Goal: Task Accomplishment & Management: Manage account settings

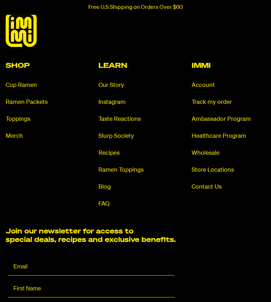
scroll to position [3554, 0]
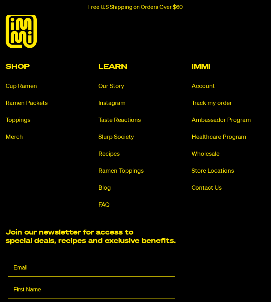
click at [208, 184] on link "Contact Us" at bounding box center [229, 188] width 74 height 8
click at [211, 82] on link "Account" at bounding box center [229, 86] width 74 height 8
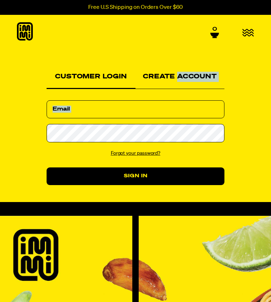
click at [270, 142] on section "Customer Login Create Account We've sent you an email with a link to update you…" at bounding box center [135, 125] width 271 height 152
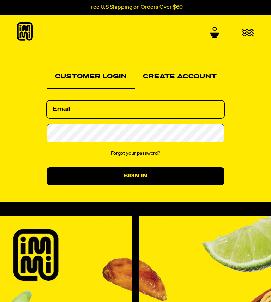
click at [97, 107] on input "Email" at bounding box center [136, 109] width 178 height 18
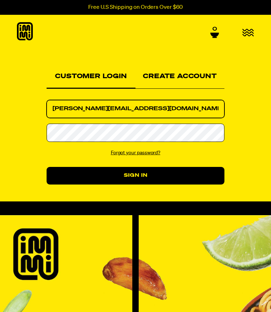
type input "[PERSON_NAME][EMAIL_ADDRESS][DOMAIN_NAME]"
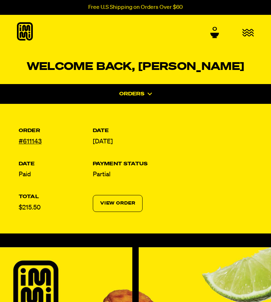
click at [124, 199] on link "View Order" at bounding box center [118, 203] width 50 height 17
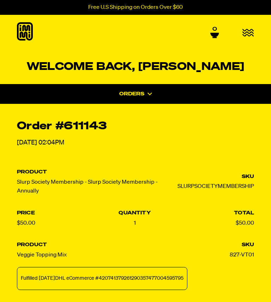
click at [148, 93] on icon at bounding box center [149, 93] width 5 height 3
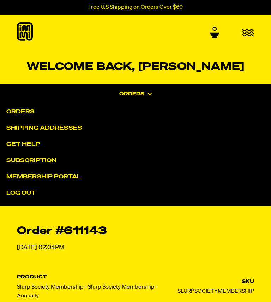
click at [27, 107] on link "Orders" at bounding box center [140, 112] width 269 height 16
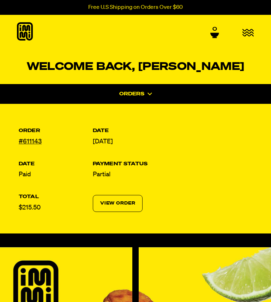
click at [245, 34] on icon "button" at bounding box center [248, 33] width 12 height 8
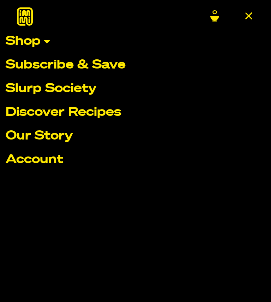
click at [53, 162] on link "Account" at bounding box center [136, 159] width 260 height 12
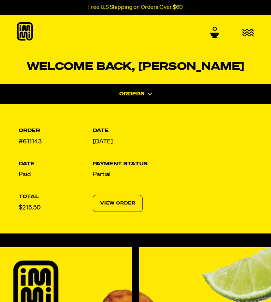
click at [24, 31] on icon at bounding box center [25, 31] width 16 height 18
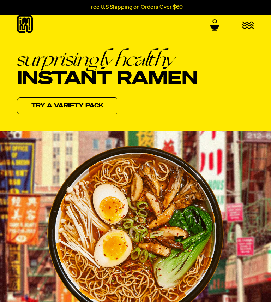
click at [251, 23] on icon "button" at bounding box center [248, 25] width 12 height 8
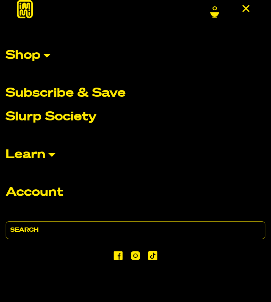
click at [51, 195] on p "Account" at bounding box center [34, 192] width 57 height 12
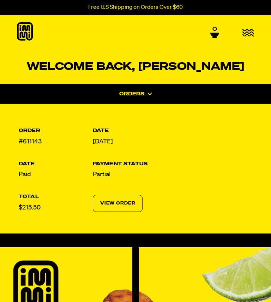
click at [123, 198] on link "View Order" at bounding box center [118, 203] width 50 height 17
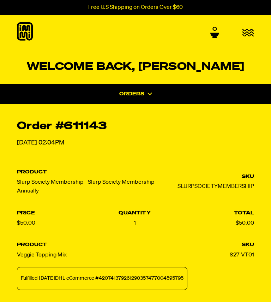
click at [249, 31] on icon "button" at bounding box center [247, 32] width 11 height 7
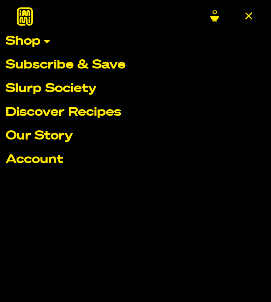
click at [91, 88] on link "Slurp Society" at bounding box center [136, 89] width 260 height 12
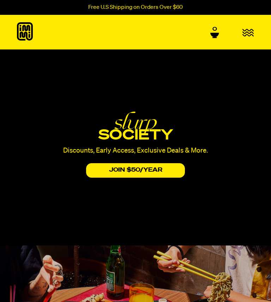
click at [249, 32] on icon "button" at bounding box center [248, 33] width 12 height 8
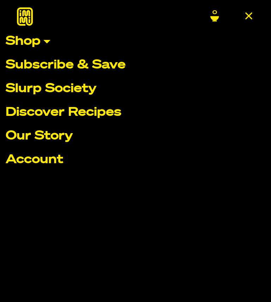
click at [60, 161] on link "Account" at bounding box center [136, 159] width 260 height 12
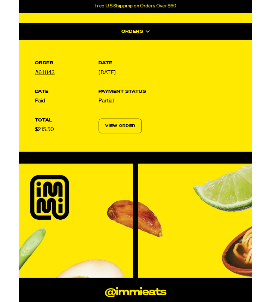
scroll to position [55, 0]
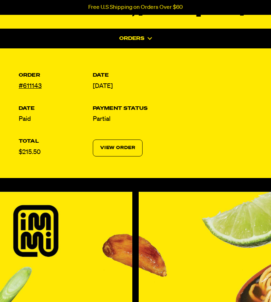
click at [127, 147] on link "View Order" at bounding box center [118, 147] width 50 height 17
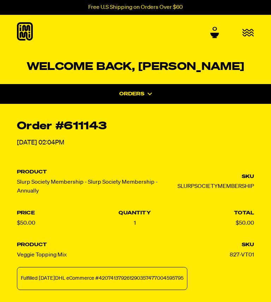
click at [251, 31] on icon "button" at bounding box center [247, 32] width 11 height 7
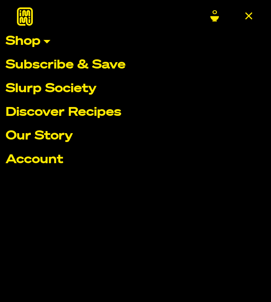
click at [216, 14] on span "0" at bounding box center [214, 13] width 5 height 6
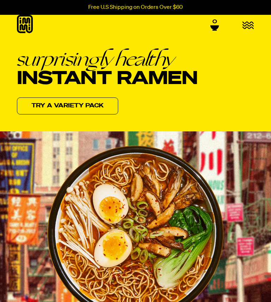
click at [247, 24] on icon "button" at bounding box center [248, 25] width 12 height 8
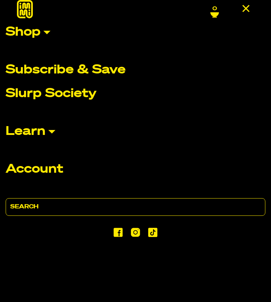
scroll to position [28, 0]
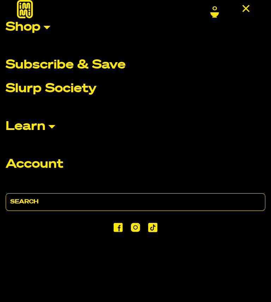
click at [58, 164] on p "Account" at bounding box center [34, 164] width 57 height 12
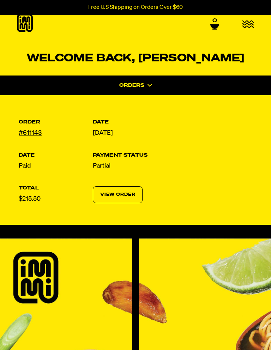
scroll to position [9, 0]
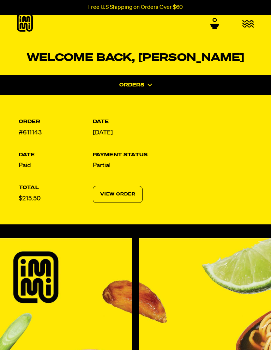
click at [148, 84] on icon at bounding box center [149, 85] width 5 height 3
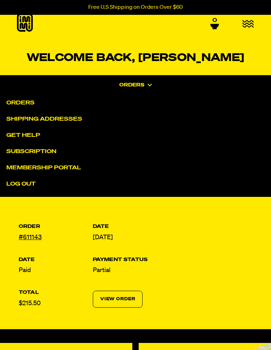
click at [29, 103] on link "Orders" at bounding box center [140, 103] width 269 height 16
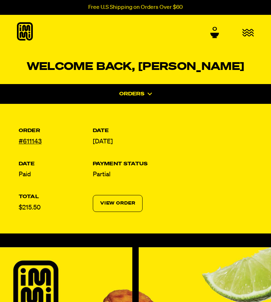
click at [141, 95] on span "Orders" at bounding box center [131, 93] width 25 height 5
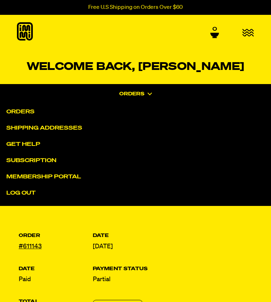
click at [73, 123] on link "Shipping Addresses" at bounding box center [140, 128] width 269 height 16
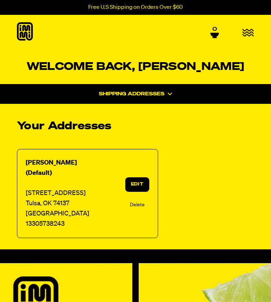
click at [167, 95] on span at bounding box center [169, 93] width 6 height 5
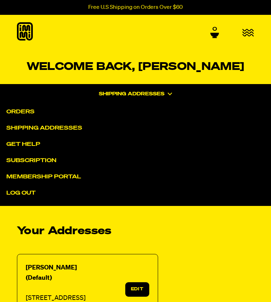
click at [31, 145] on link "Get Help" at bounding box center [140, 144] width 269 height 16
click at [49, 161] on link "Subscription" at bounding box center [140, 160] width 269 height 16
click at [68, 176] on link "Membership Portal" at bounding box center [140, 177] width 269 height 16
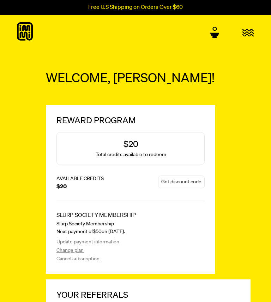
click at [78, 251] on link "Change plan" at bounding box center [123, 250] width 135 height 7
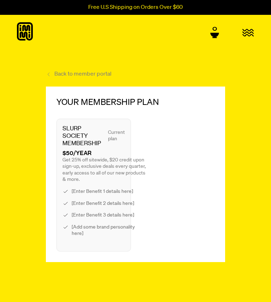
click at [90, 73] on link "Back to member portal" at bounding box center [79, 74] width 66 height 7
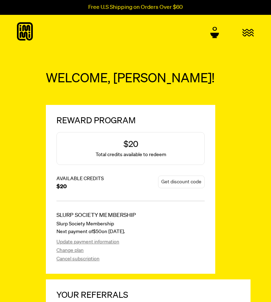
click at [112, 242] on link "Update payment information" at bounding box center [123, 241] width 135 height 7
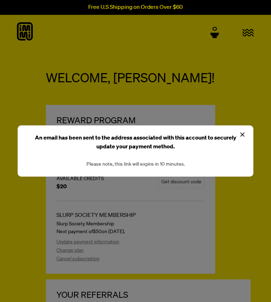
click at [243, 134] on icon at bounding box center [242, 134] width 4 height 4
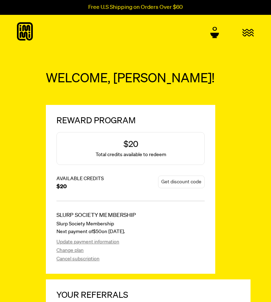
click at [92, 257] on link "Cancel subscription" at bounding box center [123, 258] width 135 height 7
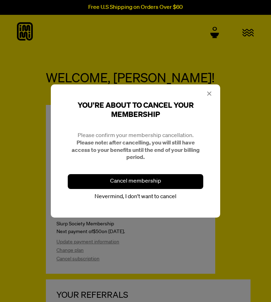
click at [168, 182] on button "Cancel membership" at bounding box center [135, 181] width 135 height 15
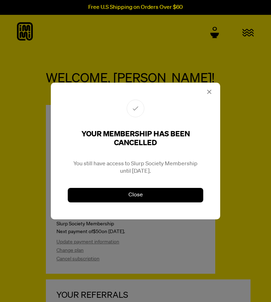
click at [145, 196] on button "Close" at bounding box center [135, 195] width 135 height 15
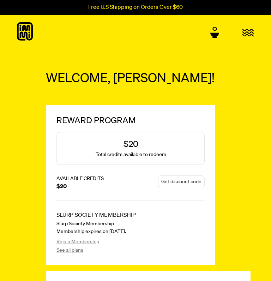
click at [247, 33] on icon "button" at bounding box center [248, 33] width 12 height 8
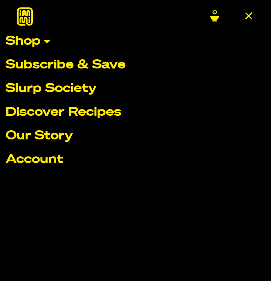
click at [61, 159] on link "Account" at bounding box center [136, 159] width 260 height 12
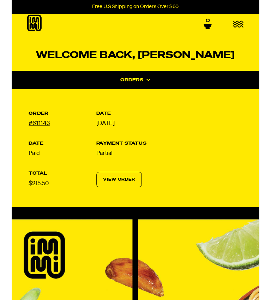
scroll to position [2, 0]
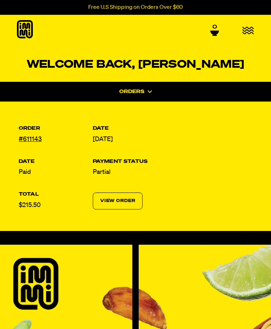
click at [143, 89] on span "Orders" at bounding box center [131, 91] width 25 height 5
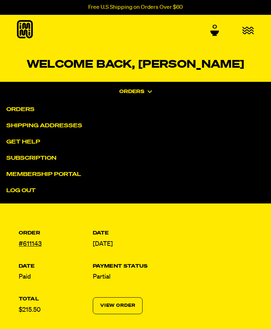
click at [70, 176] on link "Membership Portal" at bounding box center [140, 174] width 269 height 16
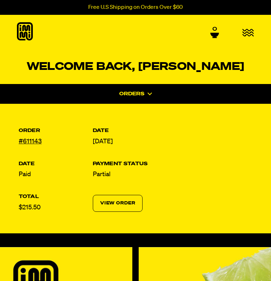
scroll to position [22, 0]
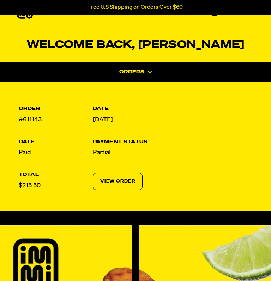
click at [149, 73] on span at bounding box center [149, 71] width 6 height 5
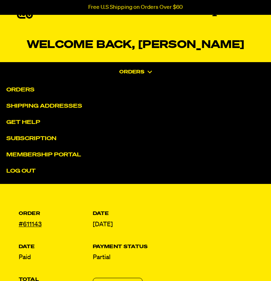
click at [47, 138] on link "Subscription" at bounding box center [140, 138] width 269 height 16
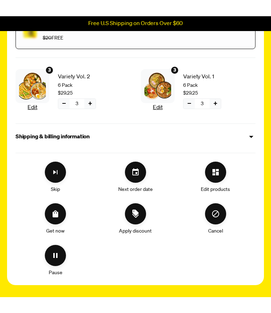
scroll to position [181, 0]
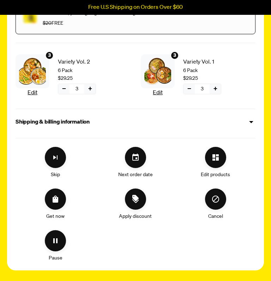
click at [215, 196] on icon "Cancel" at bounding box center [215, 199] width 8 height 8
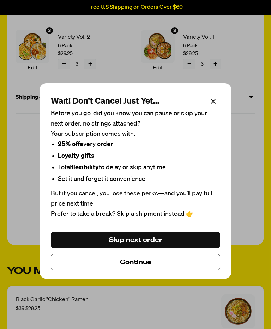
scroll to position [213, 0]
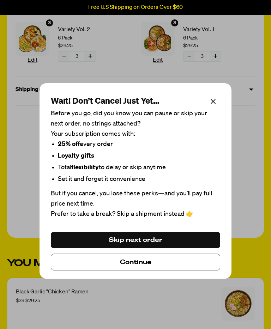
click at [159, 257] on button "Continue" at bounding box center [135, 262] width 169 height 17
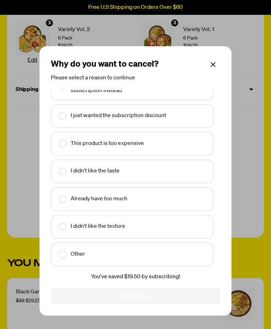
scroll to position [17, 0]
click at [62, 220] on span "Make changes for subscription" at bounding box center [62, 227] width 14 height 14
checkbox input "true"
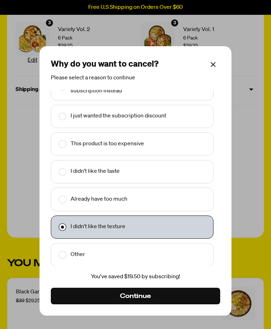
click at [60, 193] on input "Make changes for subscription" at bounding box center [57, 200] width 5 height 14
checkbox input "true"
checkbox input "false"
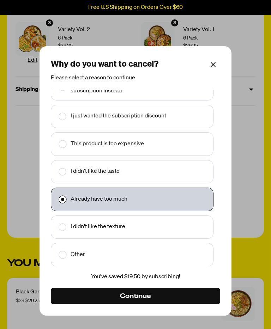
click at [142, 280] on span "Continue" at bounding box center [135, 296] width 31 height 8
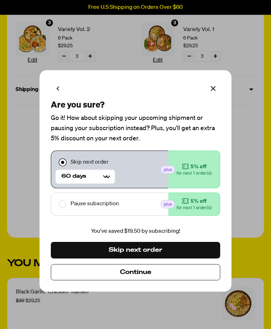
click at [60, 201] on input "Make changes for subscription" at bounding box center [57, 204] width 5 height 14
checkbox input "true"
checkbox input "false"
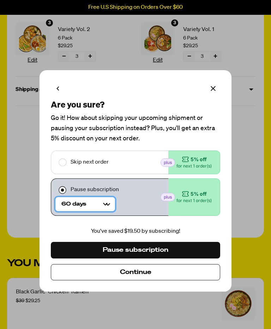
click at [108, 202] on Selector "60 days 120 days" at bounding box center [85, 204] width 60 height 14
click at [60, 188] on input "Make changes for subscription" at bounding box center [57, 190] width 5 height 14
click at [60, 190] on input "Make changes for subscription" at bounding box center [57, 190] width 5 height 14
checkbox input "true"
click at [66, 162] on rect "Make changes for subscription" at bounding box center [62, 162] width 7 height 7
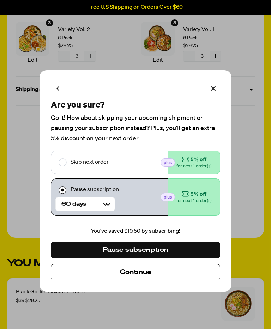
checkbox input "true"
checkbox input "false"
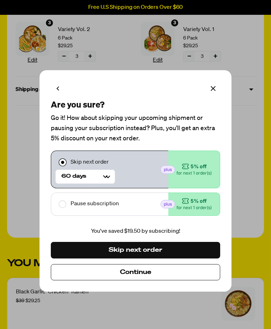
click at [150, 271] on span "Continue" at bounding box center [135, 272] width 31 height 8
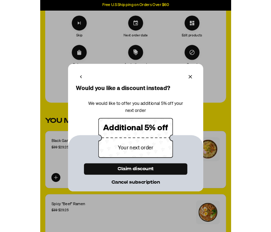
scroll to position [304, 0]
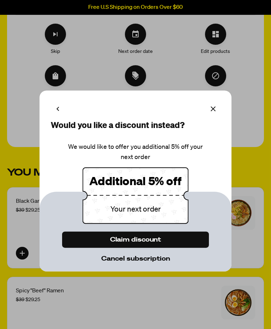
click at [156, 259] on span "Cancel subscription" at bounding box center [135, 259] width 69 height 8
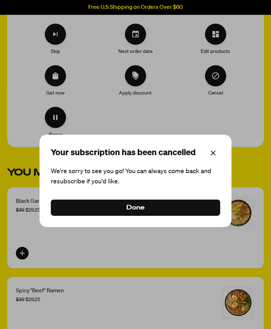
click at [142, 205] on span "Done" at bounding box center [135, 208] width 18 height 8
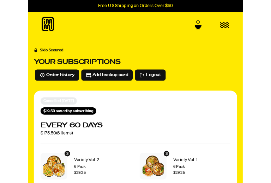
scroll to position [0, 0]
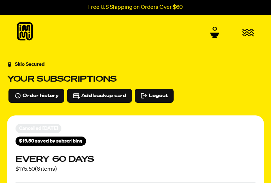
click at [246, 34] on icon "button" at bounding box center [248, 33] width 12 height 8
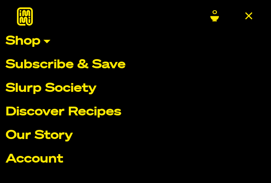
click at [53, 163] on link "Account" at bounding box center [136, 159] width 260 height 12
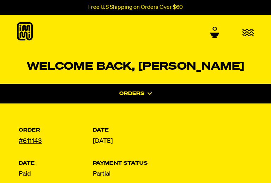
click at [147, 92] on span at bounding box center [149, 93] width 6 height 5
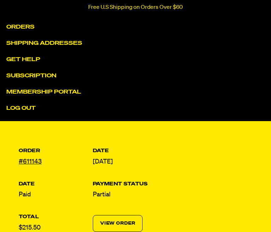
scroll to position [85, 0]
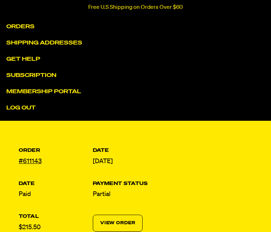
click at [47, 74] on link "Subscription" at bounding box center [140, 75] width 269 height 16
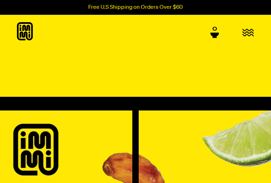
click at [248, 33] on icon "button" at bounding box center [247, 32] width 11 height 7
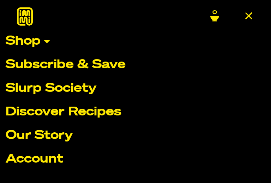
click at [54, 161] on link "Account" at bounding box center [136, 159] width 260 height 12
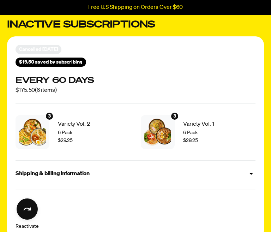
scroll to position [106, 0]
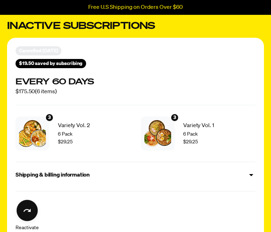
click at [251, 172] on icon at bounding box center [251, 175] width 8 height 8
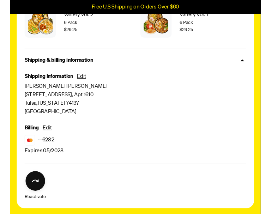
scroll to position [219, 0]
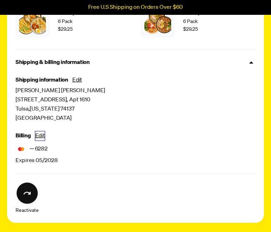
click at [42, 136] on button "Edit" at bounding box center [40, 135] width 10 height 9
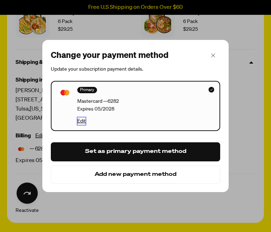
click at [82, 121] on button "Edit" at bounding box center [81, 121] width 8 height 8
select select "05"
select select "2028"
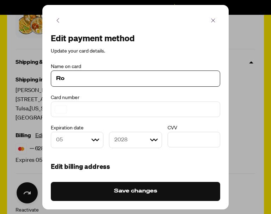
type input "R"
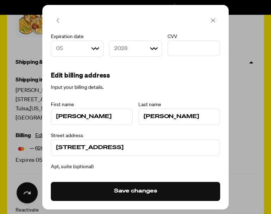
scroll to position [92, 0]
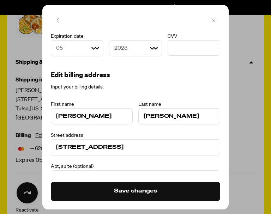
click at [92, 117] on input "[PERSON_NAME]" at bounding box center [91, 116] width 71 height 8
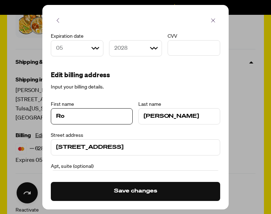
type input "R"
click at [173, 115] on input "Arnold" at bounding box center [179, 116] width 71 height 8
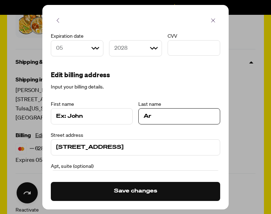
type input "A"
click at [117, 146] on input "2811 E 97th Pl" at bounding box center [135, 147] width 159 height 8
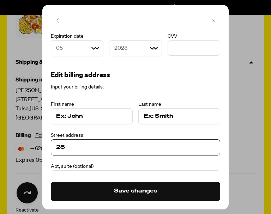
type input "2"
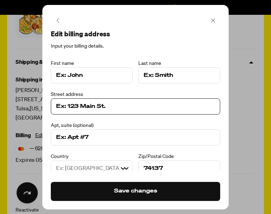
scroll to position [140, 0]
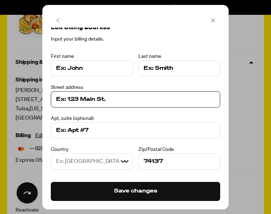
click at [107, 131] on input at bounding box center [135, 130] width 159 height 8
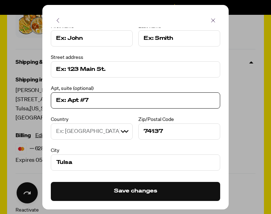
scroll to position [169, 0]
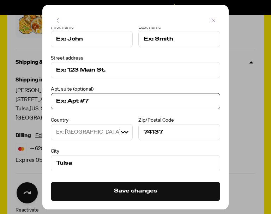
click at [180, 132] on input "74137" at bounding box center [179, 132] width 71 height 8
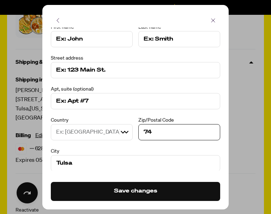
type input "7"
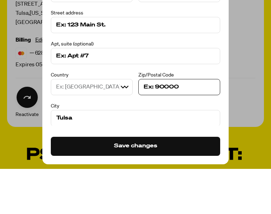
scroll to position [271, 0]
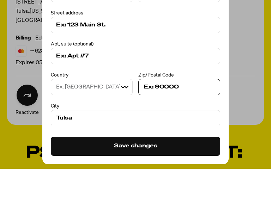
click at [83, 159] on input "Tulsa" at bounding box center [135, 163] width 159 height 8
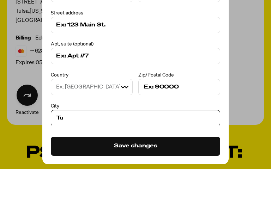
type input "T"
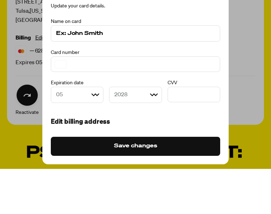
scroll to position [0, 0]
click at [72, 132] on select "Month 01 02 03 04 05 06 07 08 09 10 11 12" at bounding box center [77, 140] width 53 height 16
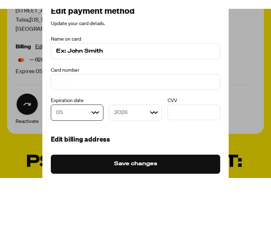
scroll to position [316, 0]
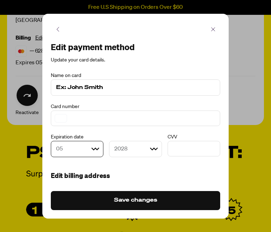
select select
click at [134, 149] on select "Year 2025 2026 2027 2028 2029 2030 2031 2032 2033 2034 2035 2036 2037 2038 2039…" at bounding box center [135, 149] width 53 height 16
select select
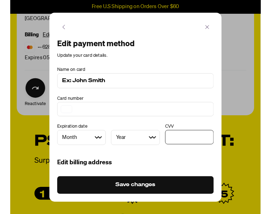
scroll to position [335, 0]
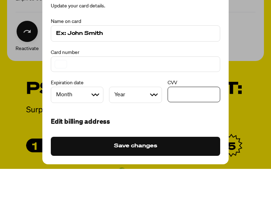
click at [148, 182] on button "Save changes" at bounding box center [135, 191] width 169 height 19
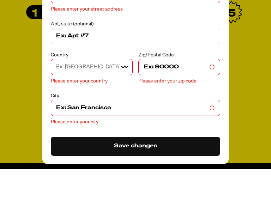
scroll to position [236, 0]
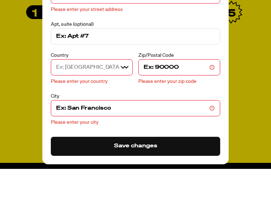
click at [242, 128] on div at bounding box center [135, 107] width 271 height 214
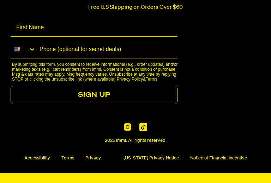
scroll to position [1275, 0]
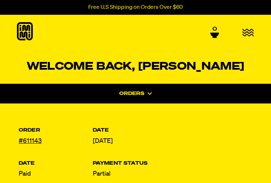
click at [146, 92] on span at bounding box center [149, 93] width 6 height 5
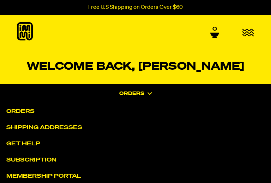
click at [74, 129] on link "Shipping Addresses" at bounding box center [140, 128] width 269 height 16
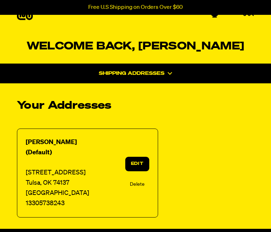
scroll to position [24, 0]
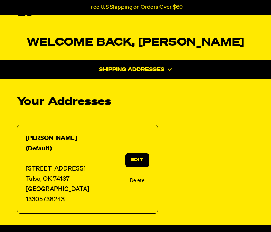
click at [138, 176] on link "Delete" at bounding box center [137, 180] width 15 height 8
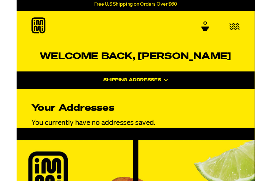
scroll to position [2, 0]
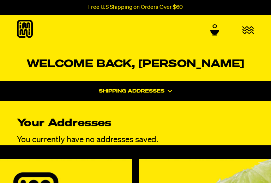
click at [250, 29] on icon "button" at bounding box center [247, 30] width 11 height 7
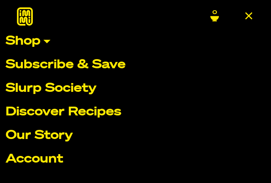
click at [55, 161] on link "Account" at bounding box center [136, 159] width 260 height 12
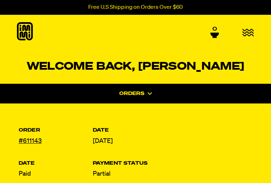
click at [145, 95] on div "Orders" at bounding box center [135, 94] width 282 height 20
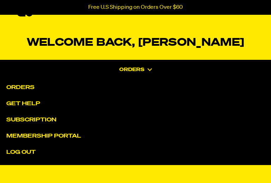
scroll to position [2, 0]
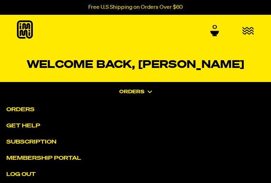
click at [64, 159] on link "Membership Portal" at bounding box center [140, 159] width 269 height 16
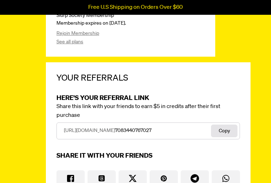
scroll to position [208, 0]
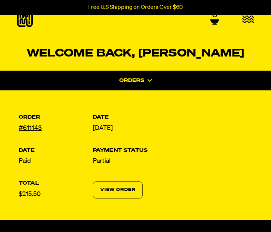
scroll to position [13, 0]
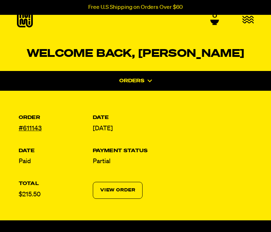
click at [149, 81] on icon at bounding box center [149, 80] width 5 height 3
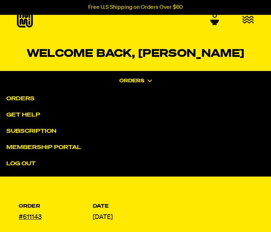
click at [46, 129] on link "Subscription" at bounding box center [140, 131] width 269 height 16
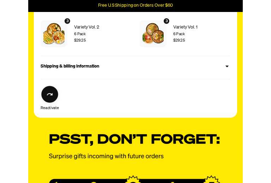
scroll to position [197, 0]
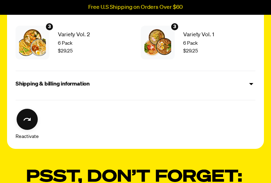
click at [250, 84] on icon at bounding box center [251, 84] width 8 height 8
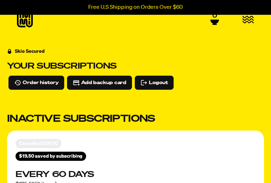
scroll to position [0, 0]
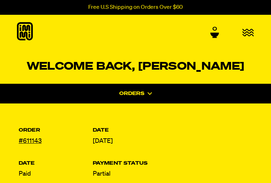
click at [151, 94] on icon at bounding box center [149, 93] width 5 height 3
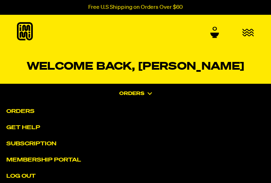
click at [25, 110] on link "Orders" at bounding box center [140, 112] width 269 height 16
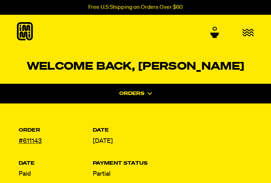
click at [268, 115] on section "Welcome back, [PERSON_NAME] Orders Orders Get Help Subscription Membership Port…" at bounding box center [135, 141] width 271 height 184
click at [269, 122] on div "Order #611143 Date [DATE] Date Paid Payment Status Partial Total $215.50 View O…" at bounding box center [135, 177] width 271 height 113
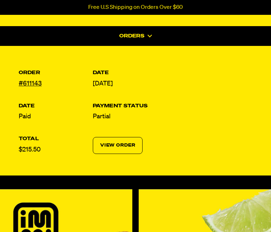
scroll to position [59, 0]
